Goal: Task Accomplishment & Management: Manage account settings

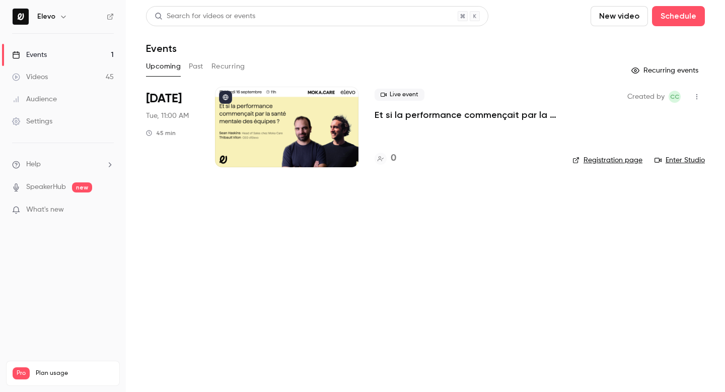
click at [386, 112] on p "Et si la performance commençait par la santé mentale des équipes ?" at bounding box center [466, 115] width 182 height 12
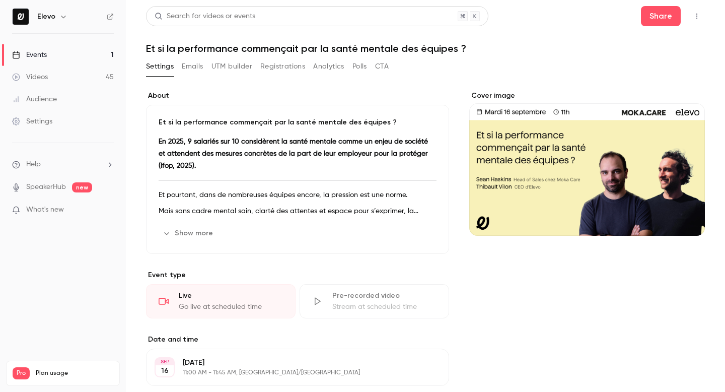
click at [193, 67] on button "Emails" at bounding box center [192, 66] width 21 height 16
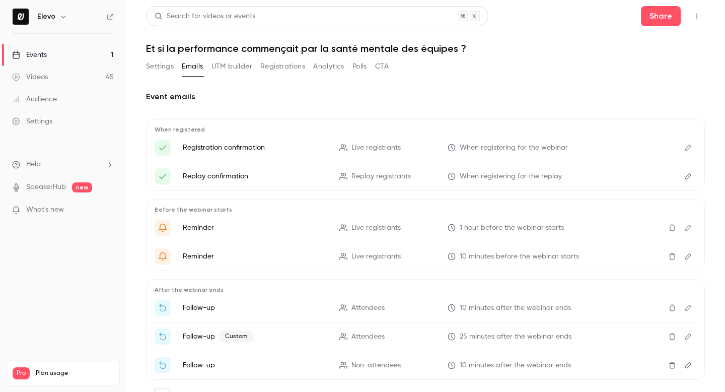
scroll to position [1, 0]
click at [169, 59] on button "Settings" at bounding box center [160, 66] width 28 height 16
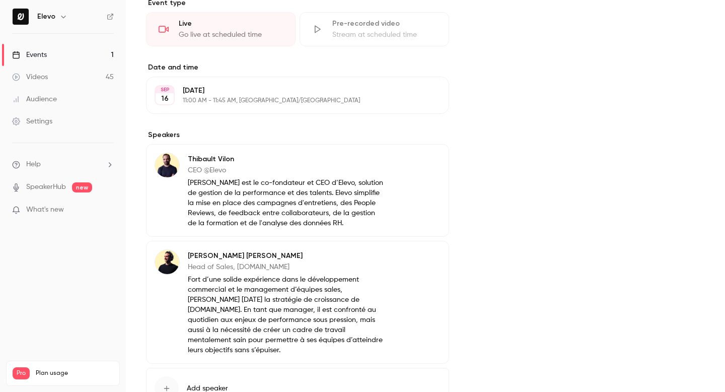
scroll to position [341, 0]
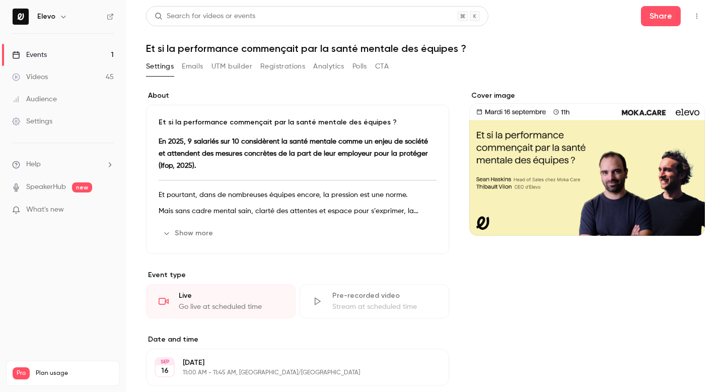
click at [72, 61] on link "Events 1" at bounding box center [63, 55] width 126 height 22
